Goal: Task Accomplishment & Management: Manage account settings

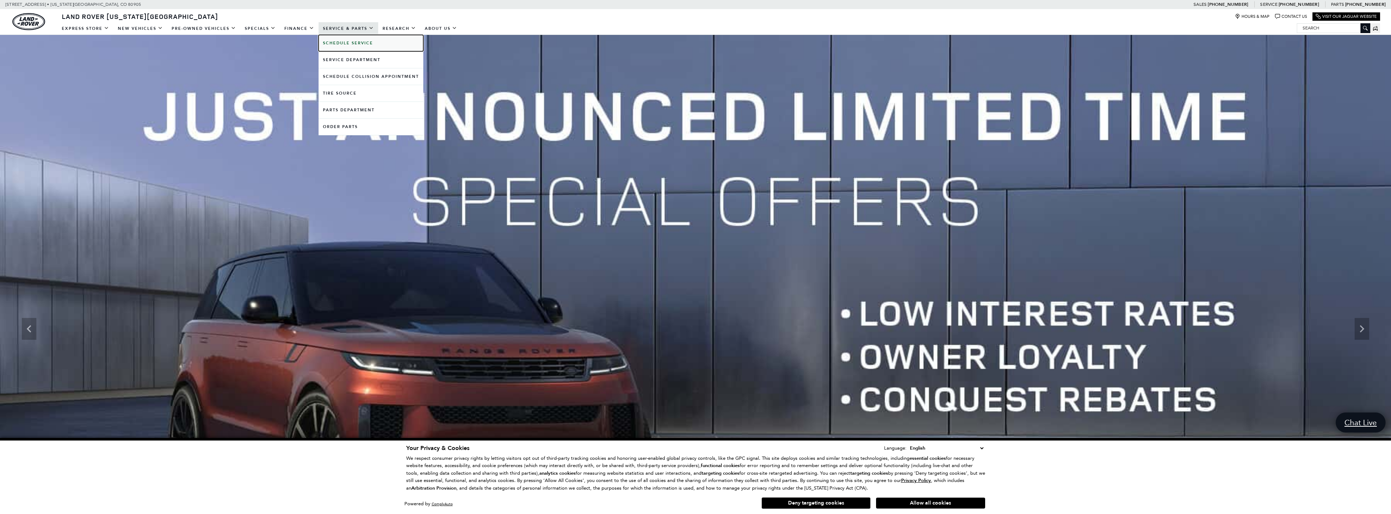
click at [340, 42] on b "Schedule Service" at bounding box center [348, 42] width 50 height 5
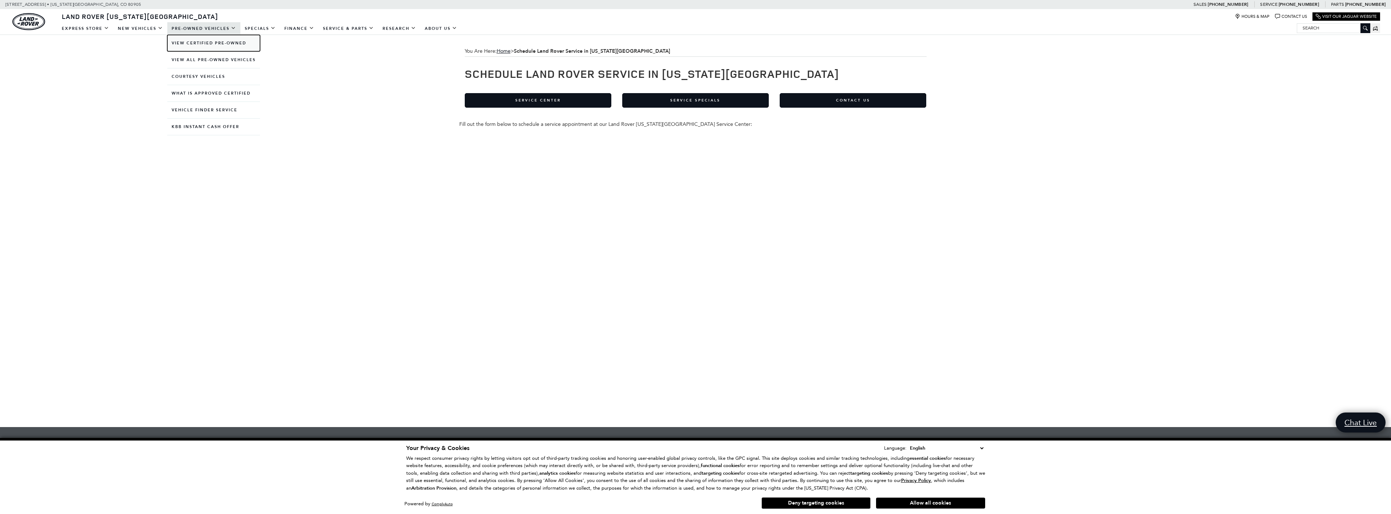
click at [219, 43] on link "View Certified Pre-Owned" at bounding box center [213, 43] width 93 height 16
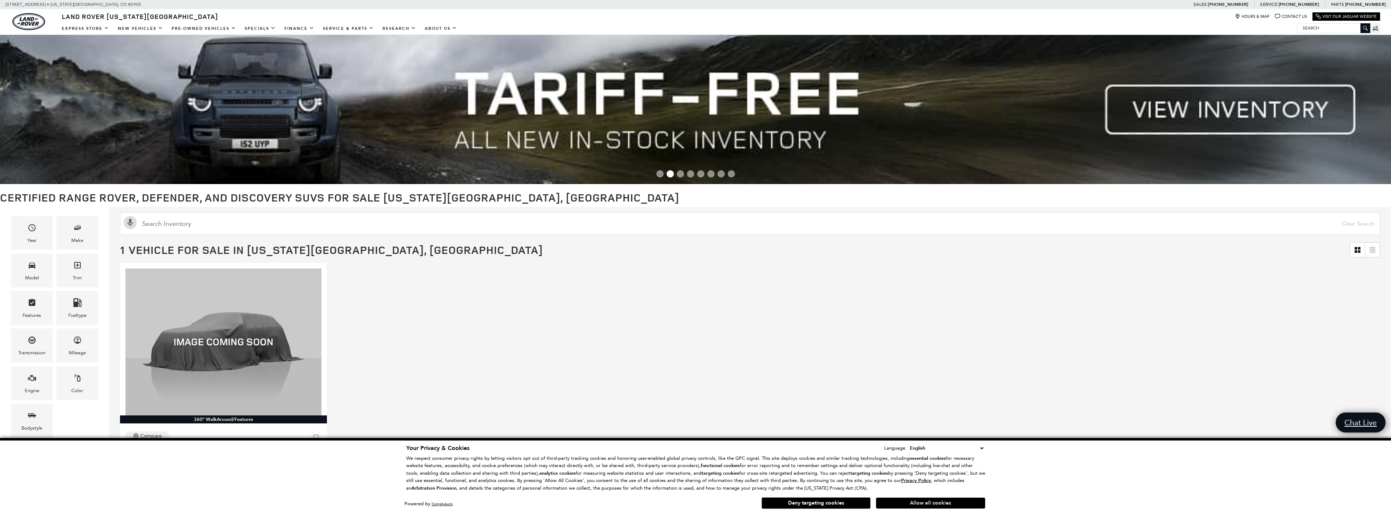
click at [930, 504] on button "Allow all cookies" at bounding box center [930, 503] width 109 height 11
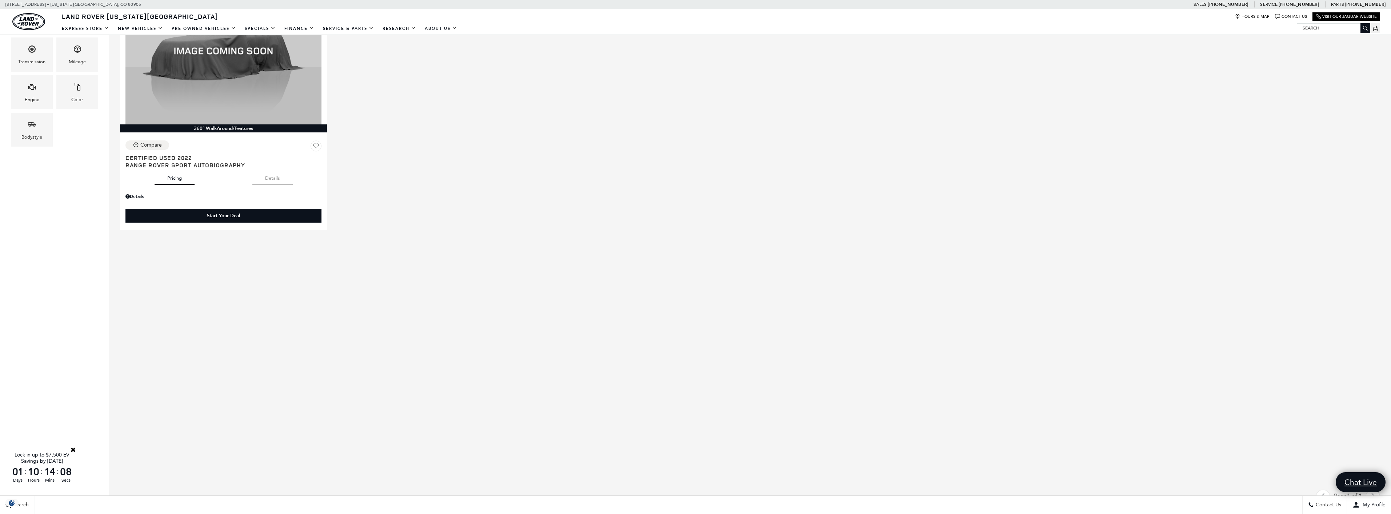
scroll to position [109, 0]
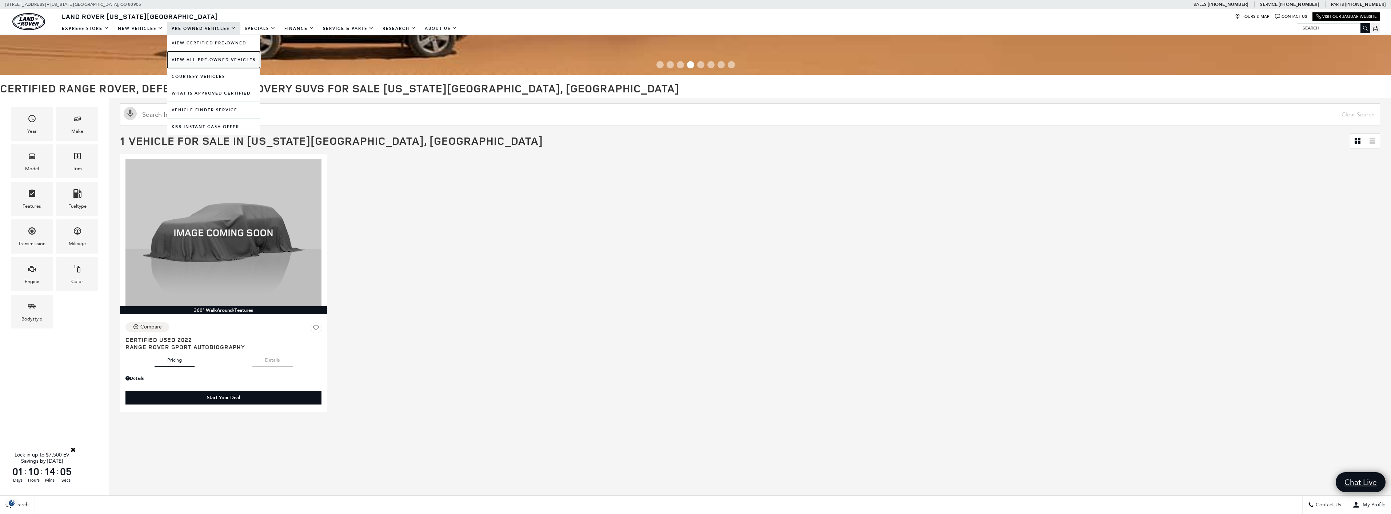
click at [197, 60] on link "View All Pre-Owned Vehicles" at bounding box center [213, 60] width 93 height 16
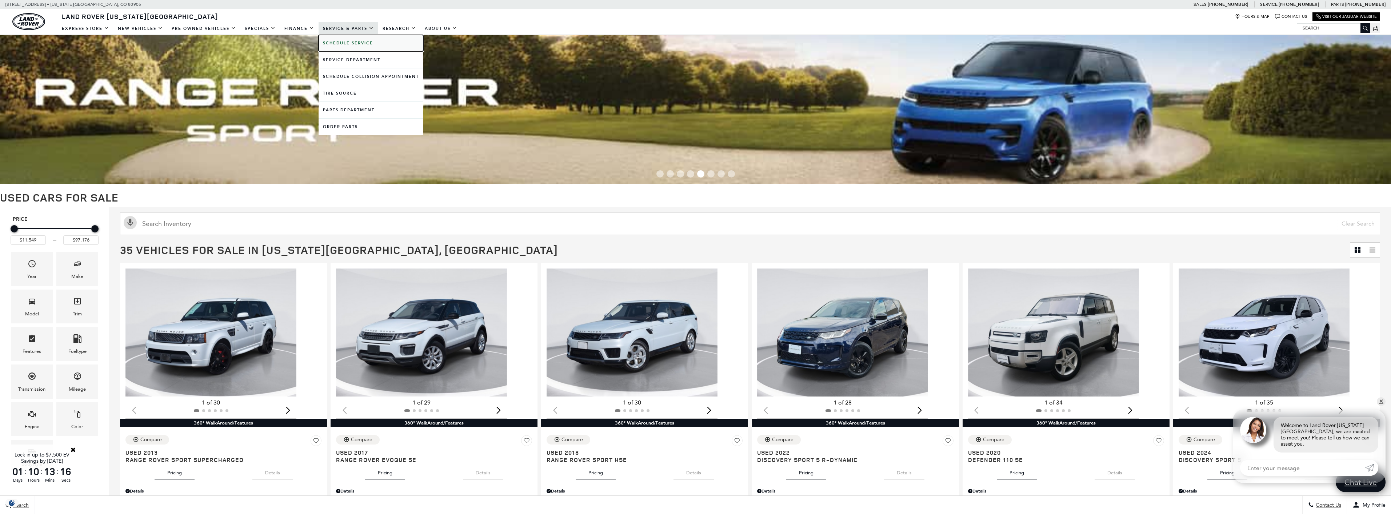
click at [335, 42] on b "Schedule Service" at bounding box center [348, 42] width 50 height 5
